Goal: Task Accomplishment & Management: Use online tool/utility

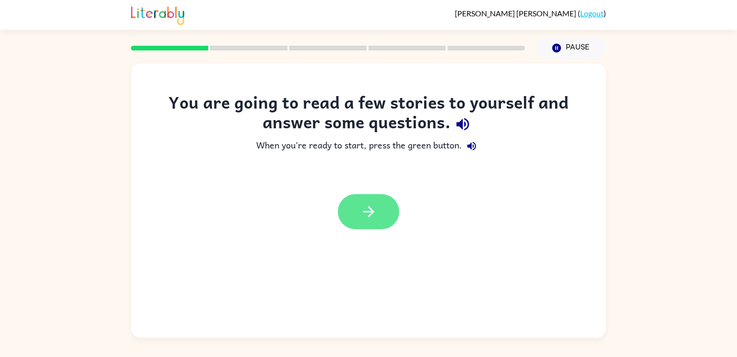
click at [375, 218] on icon "button" at bounding box center [368, 211] width 17 height 17
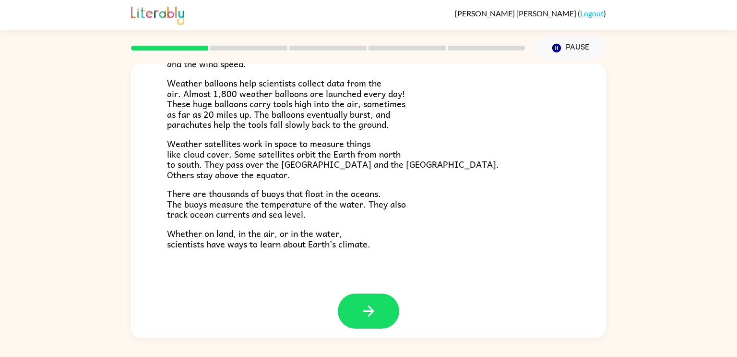
scroll to position [268, 0]
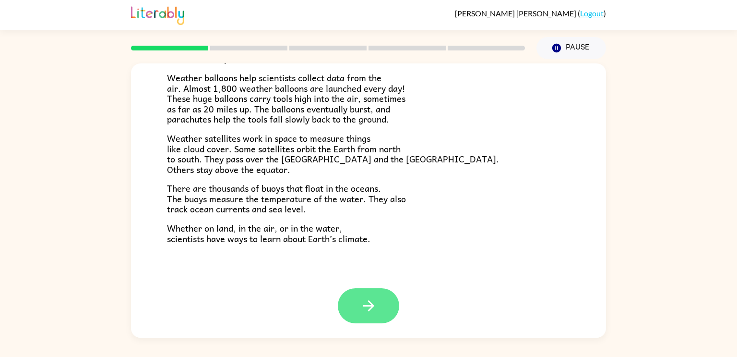
click at [391, 311] on button "button" at bounding box center [368, 305] width 61 height 35
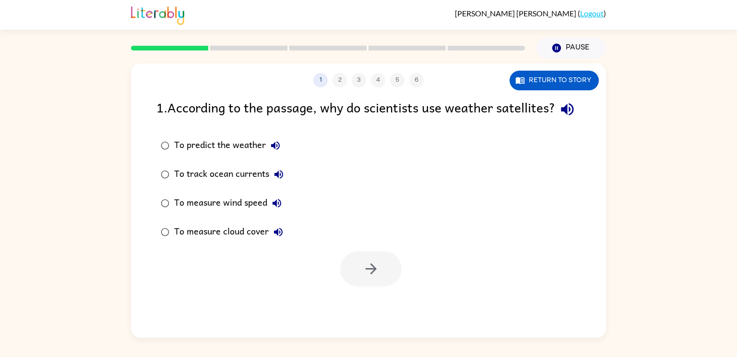
scroll to position [0, 0]
click at [411, 286] on div at bounding box center [368, 266] width 475 height 40
click at [392, 286] on button "button" at bounding box center [370, 268] width 61 height 35
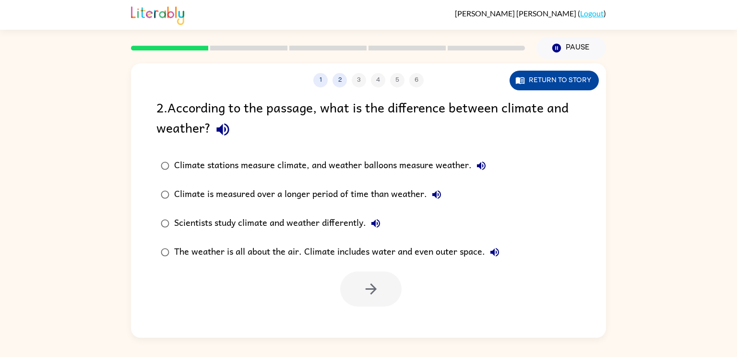
click at [566, 86] on button "Return to story" at bounding box center [554, 81] width 89 height 20
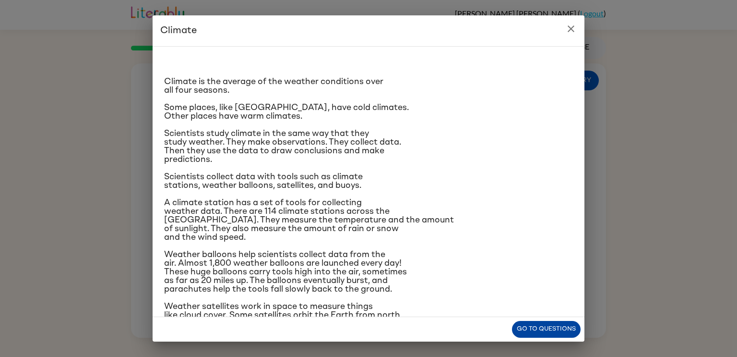
click at [561, 334] on button "Go to questions" at bounding box center [546, 329] width 69 height 17
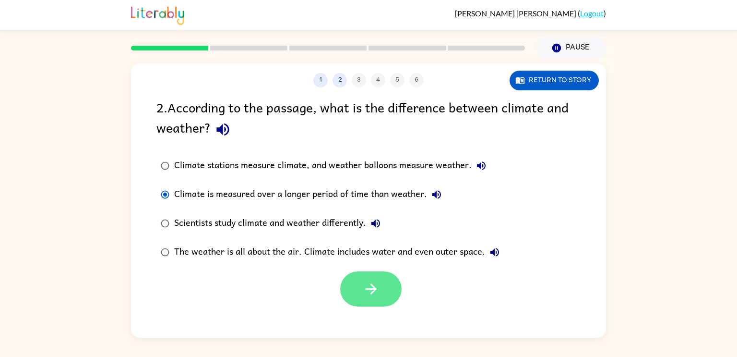
click at [388, 292] on button "button" at bounding box center [370, 288] width 61 height 35
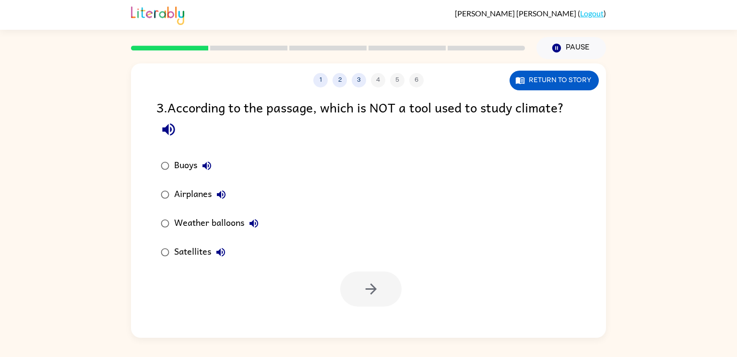
click at [194, 202] on div "Airplanes" at bounding box center [202, 194] width 57 height 19
click at [388, 287] on button "button" at bounding box center [370, 288] width 61 height 35
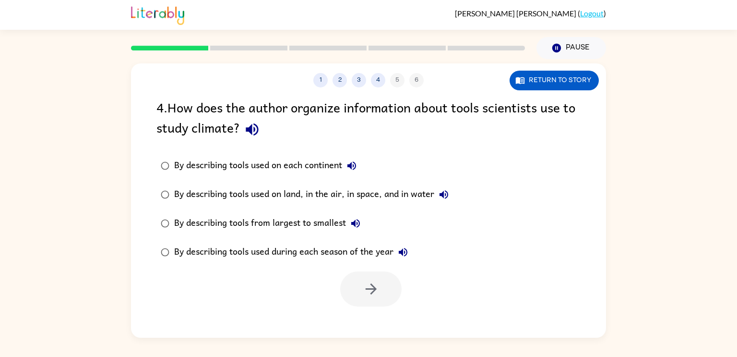
click at [264, 195] on div "By describing tools used on land, in the air, in space, and in water" at bounding box center [313, 194] width 279 height 19
click at [378, 288] on icon "button" at bounding box center [371, 288] width 17 height 17
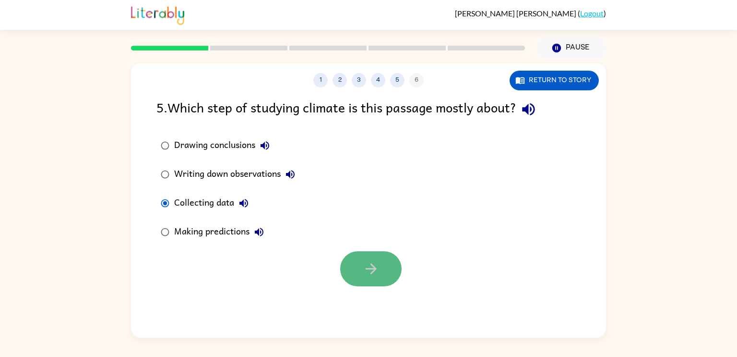
click at [367, 273] on icon "button" at bounding box center [371, 268] width 17 height 17
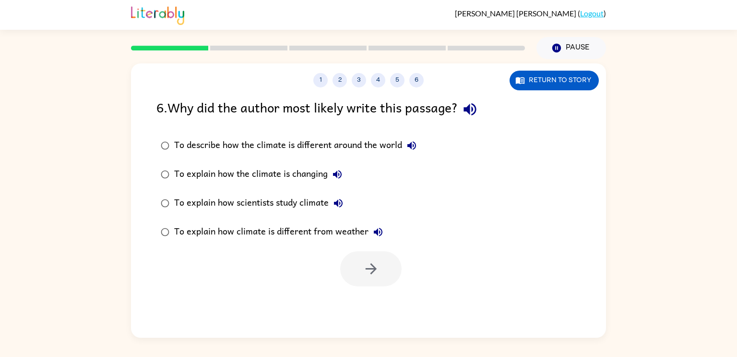
click at [75, 286] on div "1 2 3 4 5 6 Return to story 6 . Why did the author most likely write this passa…" at bounding box center [368, 198] width 737 height 278
click at [377, 271] on icon "button" at bounding box center [371, 268] width 17 height 17
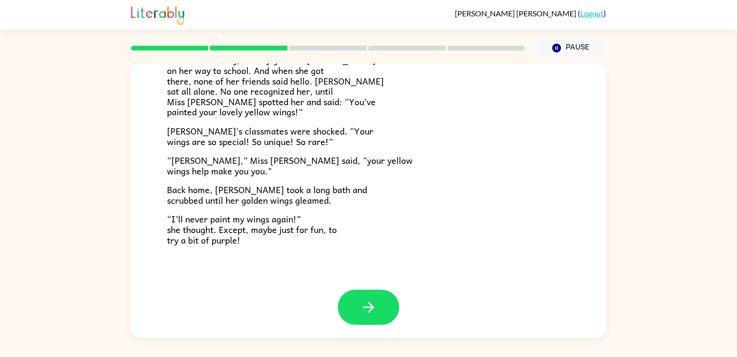
scroll to position [268, 0]
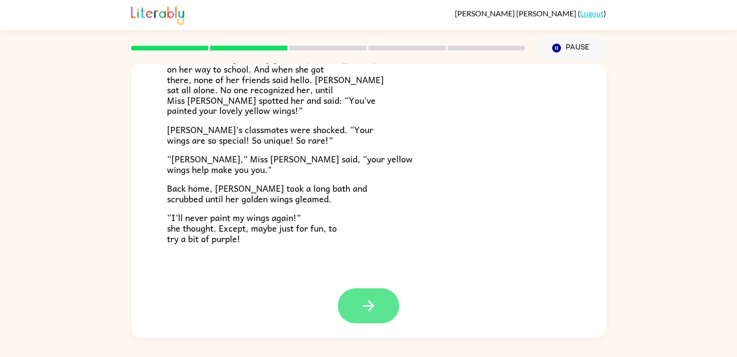
click at [380, 302] on button "button" at bounding box center [368, 305] width 61 height 35
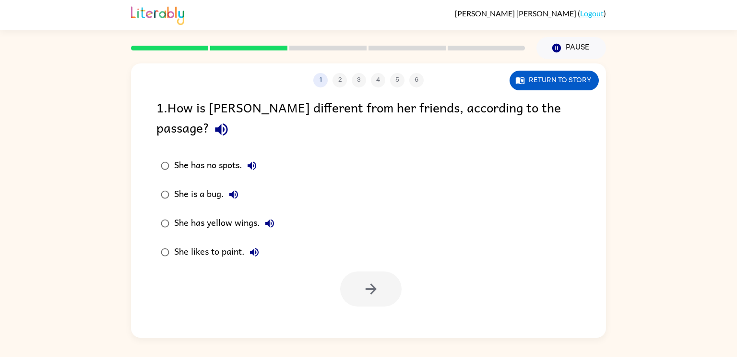
scroll to position [0, 0]
click at [395, 271] on button "button" at bounding box center [370, 288] width 61 height 35
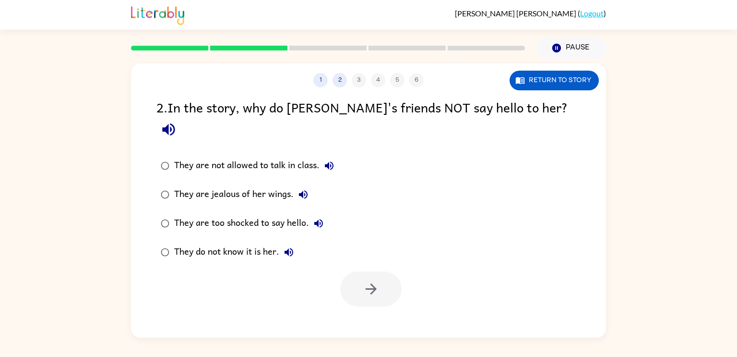
click at [218, 242] on div "They do not know it is her." at bounding box center [236, 251] width 124 height 19
click at [384, 275] on button "button" at bounding box center [370, 288] width 61 height 35
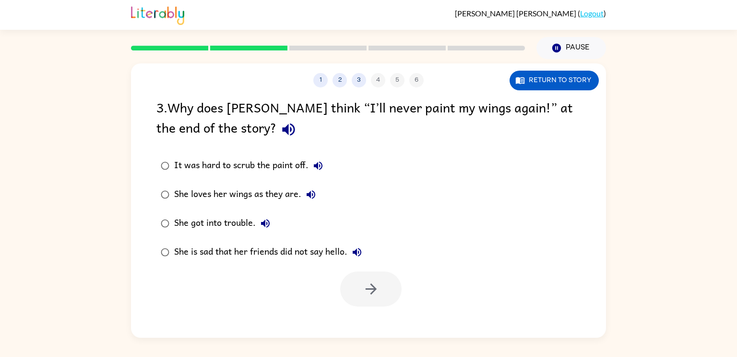
click at [213, 250] on div "She is sad that her friends did not say hello." at bounding box center [270, 251] width 192 height 19
click at [378, 288] on icon "button" at bounding box center [371, 288] width 17 height 17
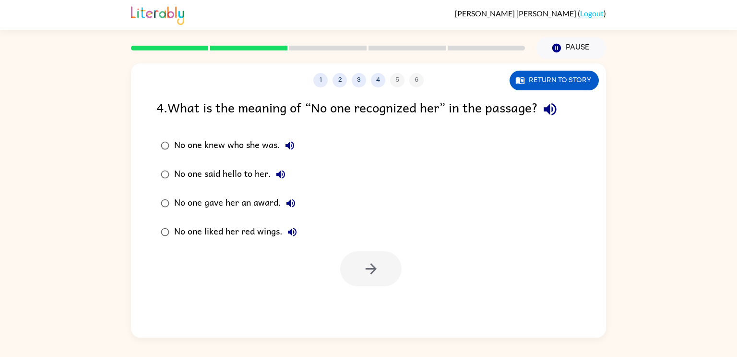
click at [288, 137] on button "No one knew who she was." at bounding box center [289, 145] width 19 height 19
click at [263, 116] on div "4 . What is the meaning of “No one recognized her” in the passage?" at bounding box center [368, 109] width 424 height 24
click at [272, 140] on div "No one knew who she was." at bounding box center [236, 145] width 125 height 19
click at [377, 276] on icon "button" at bounding box center [371, 268] width 17 height 17
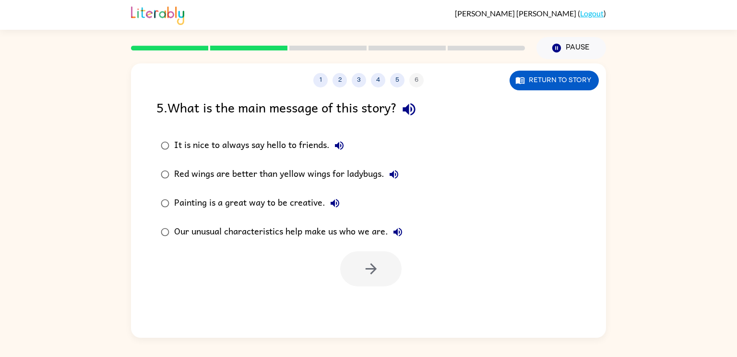
click at [243, 241] on div "Our unusual characteristics help make us who we are." at bounding box center [290, 231] width 233 height 19
click at [387, 267] on button "button" at bounding box center [370, 268] width 61 height 35
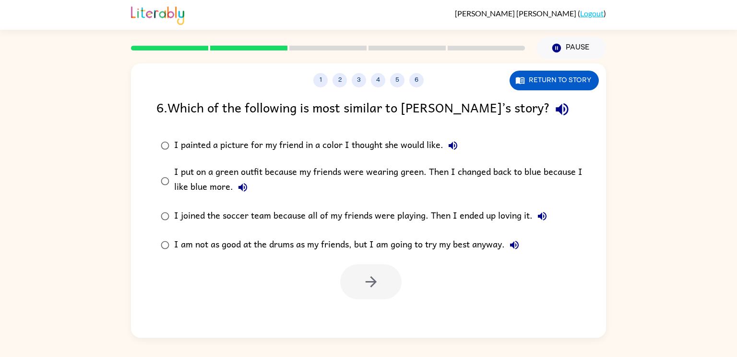
click at [201, 184] on div "I put on a green outfit because my friends were wearing green. Then I changed b…" at bounding box center [384, 181] width 420 height 32
click at [382, 288] on button "button" at bounding box center [370, 281] width 61 height 35
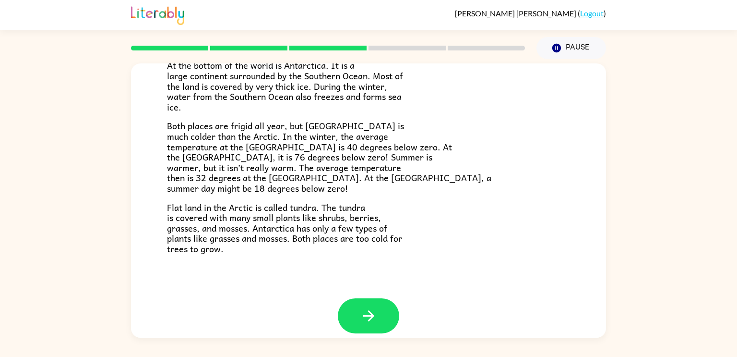
scroll to position [196, 0]
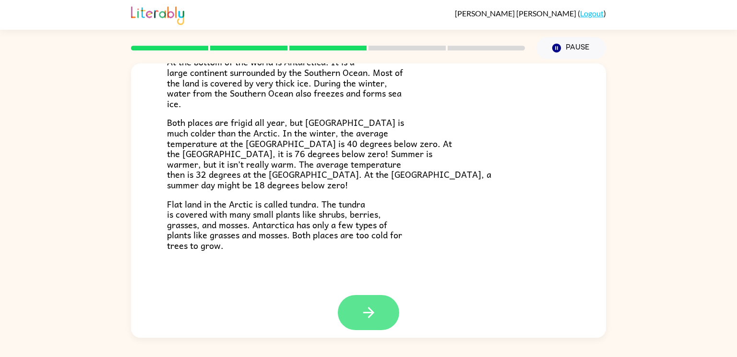
click at [375, 325] on button "button" at bounding box center [368, 312] width 61 height 35
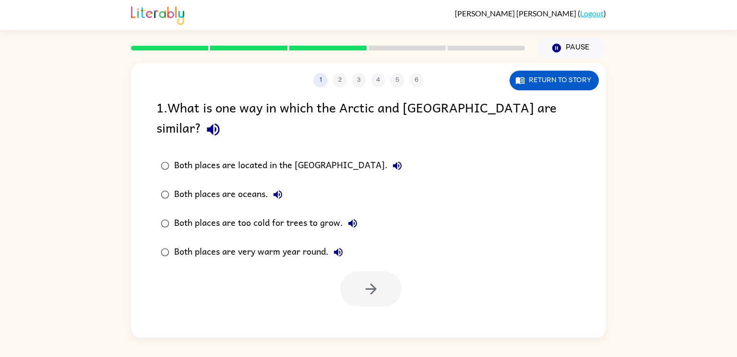
click at [258, 214] on div "Both places are too cold for trees to grow." at bounding box center [268, 223] width 188 height 19
click at [382, 280] on button "button" at bounding box center [370, 288] width 61 height 35
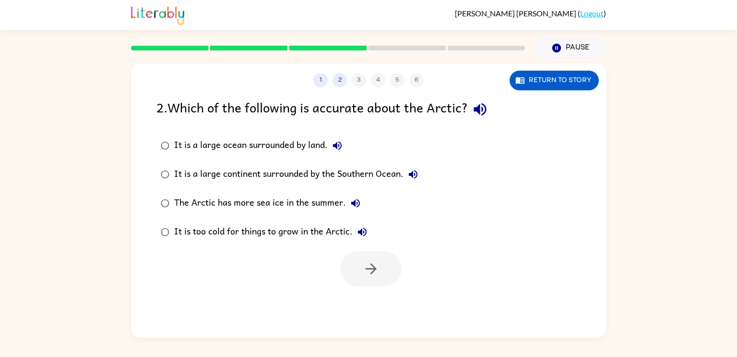
click at [352, 183] on div "It is a large continent surrounded by the Southern Ocean." at bounding box center [298, 174] width 249 height 19
click at [374, 281] on button "button" at bounding box center [370, 268] width 61 height 35
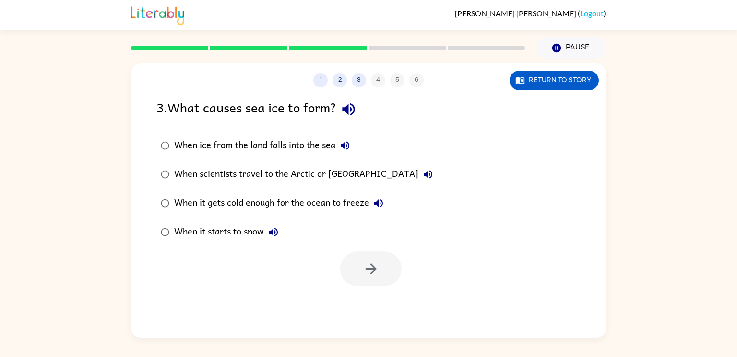
click at [307, 206] on div "When it gets cold enough for the ocean to freeze" at bounding box center [281, 202] width 214 height 19
click at [378, 273] on icon "button" at bounding box center [371, 268] width 17 height 17
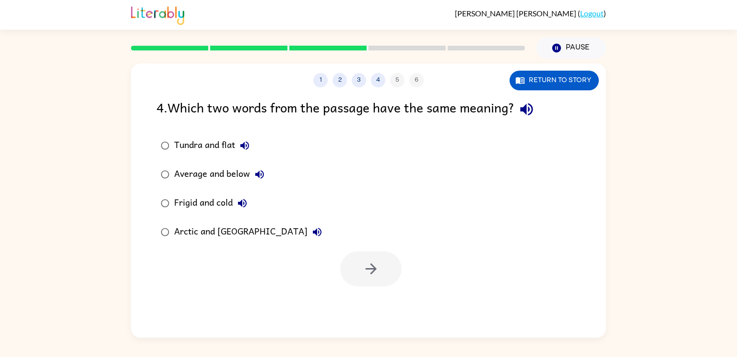
click at [202, 209] on div "Frigid and cold" at bounding box center [213, 202] width 78 height 19
click at [397, 269] on button "button" at bounding box center [370, 268] width 61 height 35
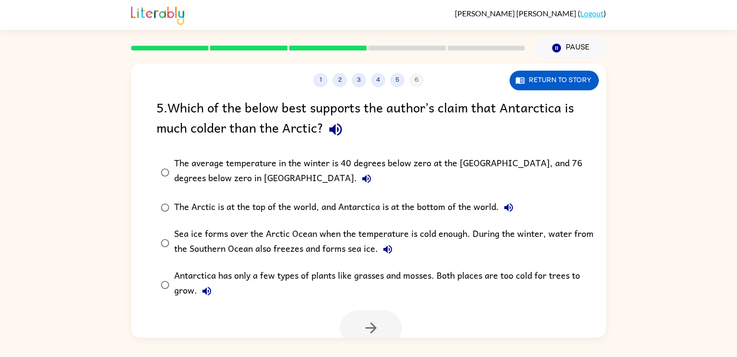
click at [357, 185] on button "The average temperature in the winter is 40 degrees below zero at the [GEOGRAPH…" at bounding box center [366, 178] width 19 height 19
click at [194, 168] on div "The average temperature in the winter is 40 degrees below zero at the [GEOGRAPH…" at bounding box center [384, 172] width 420 height 32
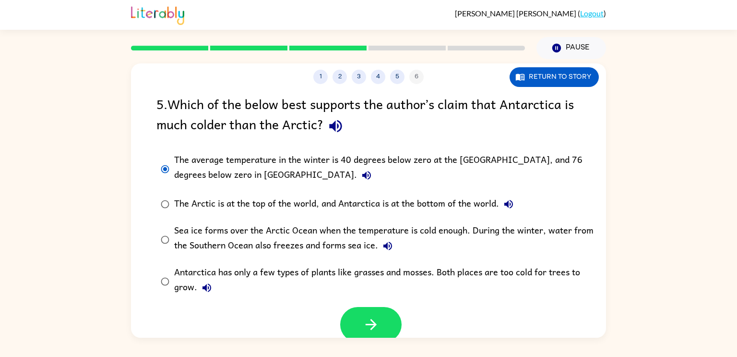
scroll to position [8, 0]
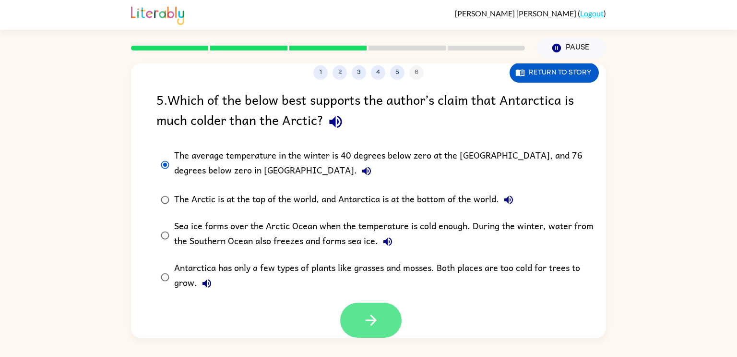
click at [378, 324] on icon "button" at bounding box center [371, 320] width 17 height 17
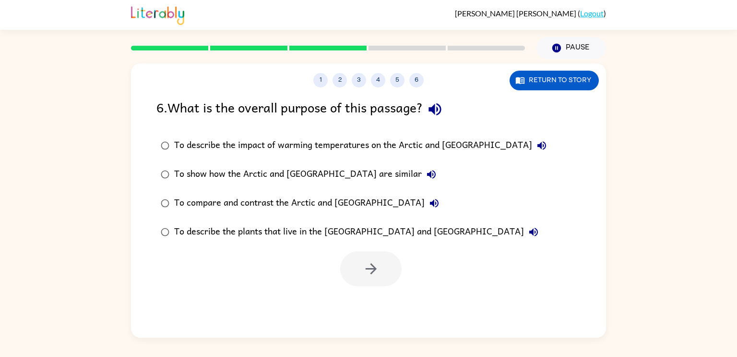
click at [357, 206] on div "To compare and contrast the Arctic and [GEOGRAPHIC_DATA]" at bounding box center [309, 202] width 270 height 19
click at [376, 283] on button "button" at bounding box center [370, 268] width 61 height 35
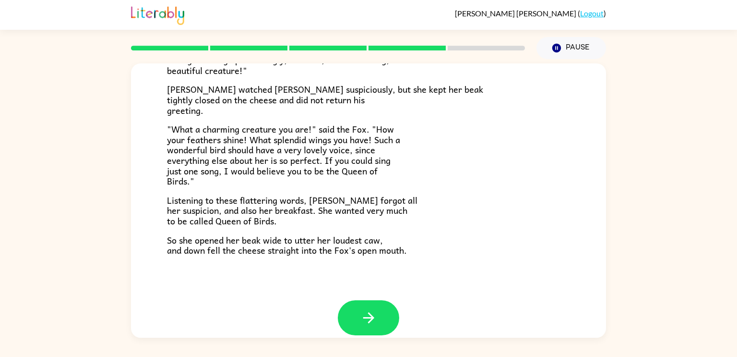
scroll to position [179, 0]
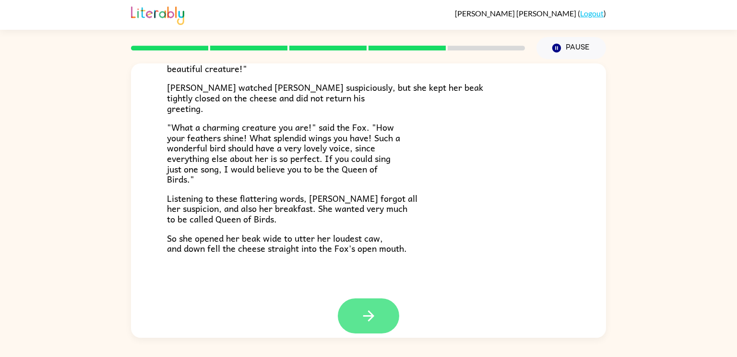
click at [374, 326] on button "button" at bounding box center [368, 315] width 61 height 35
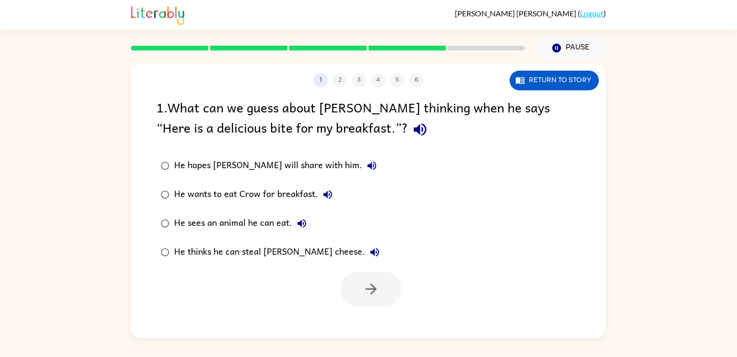
scroll to position [0, 0]
click at [275, 251] on div "He thinks he can steal [PERSON_NAME] cheese." at bounding box center [279, 251] width 210 height 19
click at [390, 283] on button "button" at bounding box center [370, 288] width 61 height 35
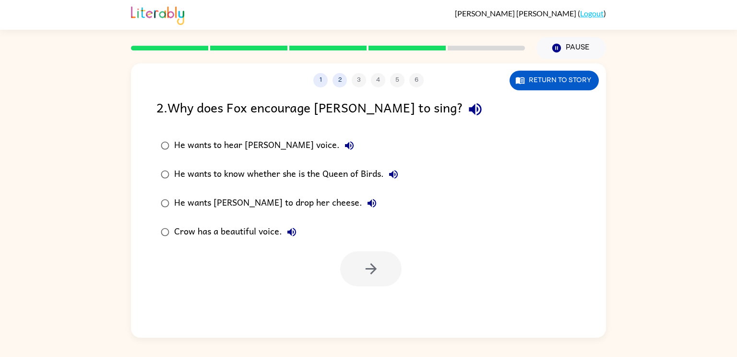
click at [317, 178] on div "He wants to know whether she is the Queen of Birds." at bounding box center [288, 174] width 229 height 19
click at [380, 276] on button "button" at bounding box center [370, 268] width 61 height 35
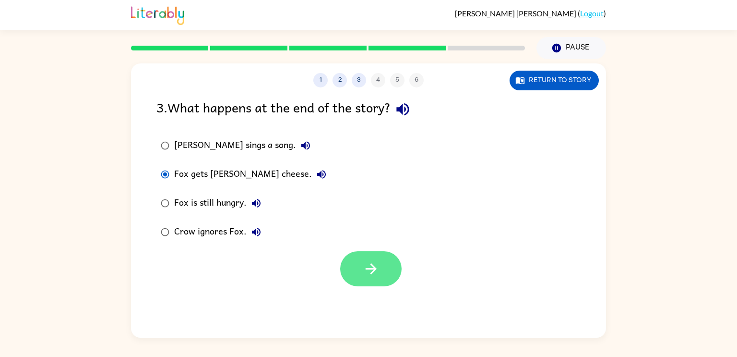
click at [365, 268] on icon "button" at bounding box center [371, 268] width 17 height 17
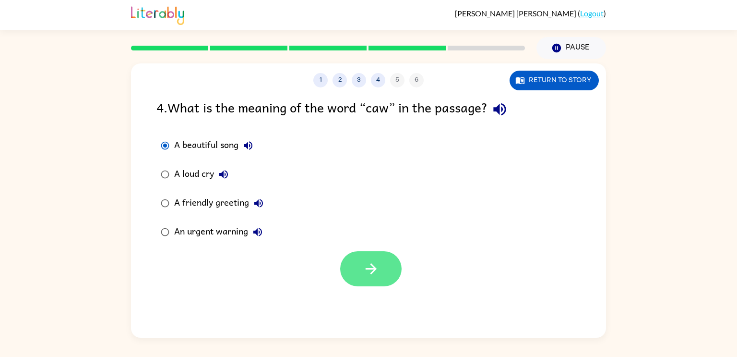
click at [369, 279] on button "button" at bounding box center [370, 268] width 61 height 35
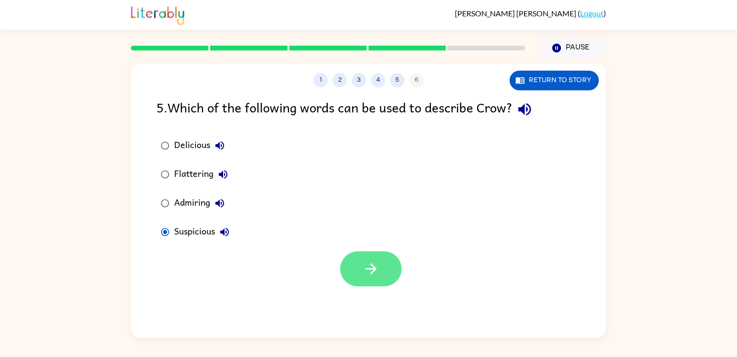
click at [385, 275] on button "button" at bounding box center [370, 268] width 61 height 35
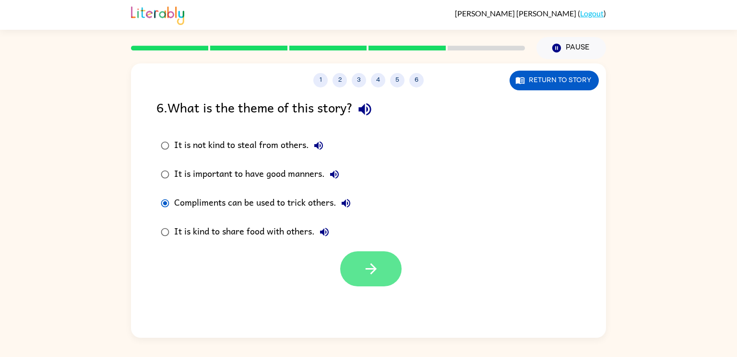
click at [363, 281] on button "button" at bounding box center [370, 268] width 61 height 35
